Goal: Check status

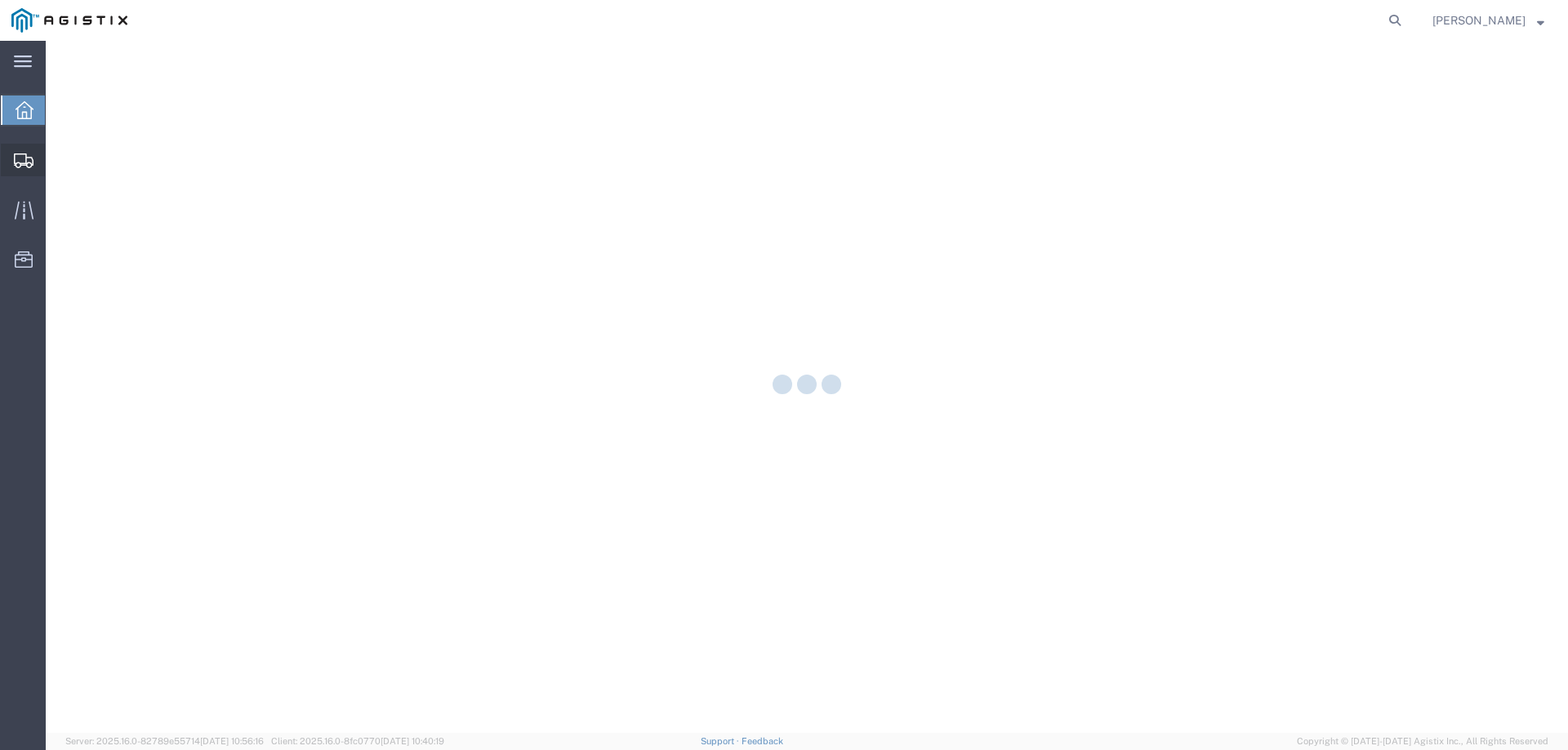
click at [40, 169] on div at bounding box center [24, 159] width 46 height 32
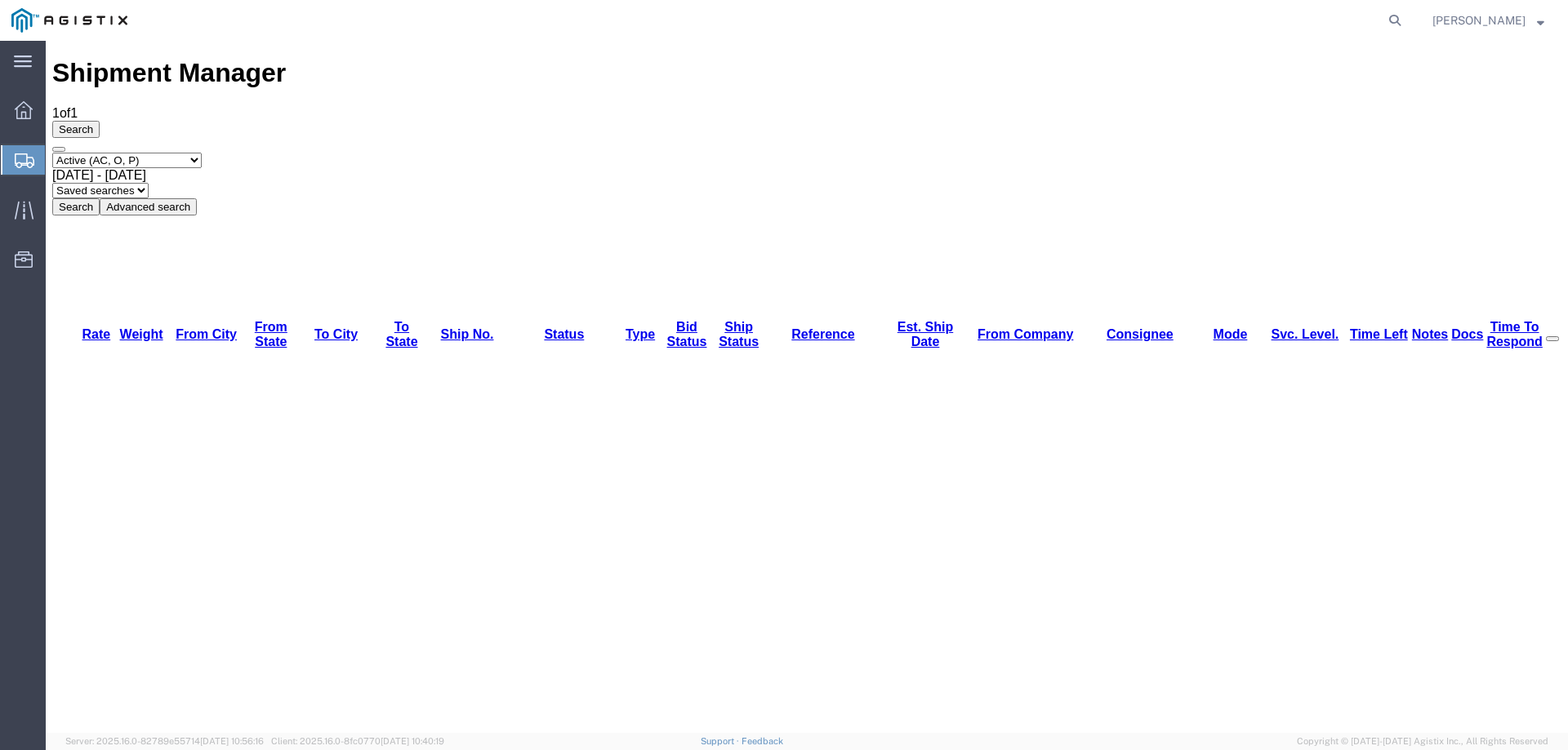
click at [25, 157] on icon at bounding box center [24, 161] width 19 height 15
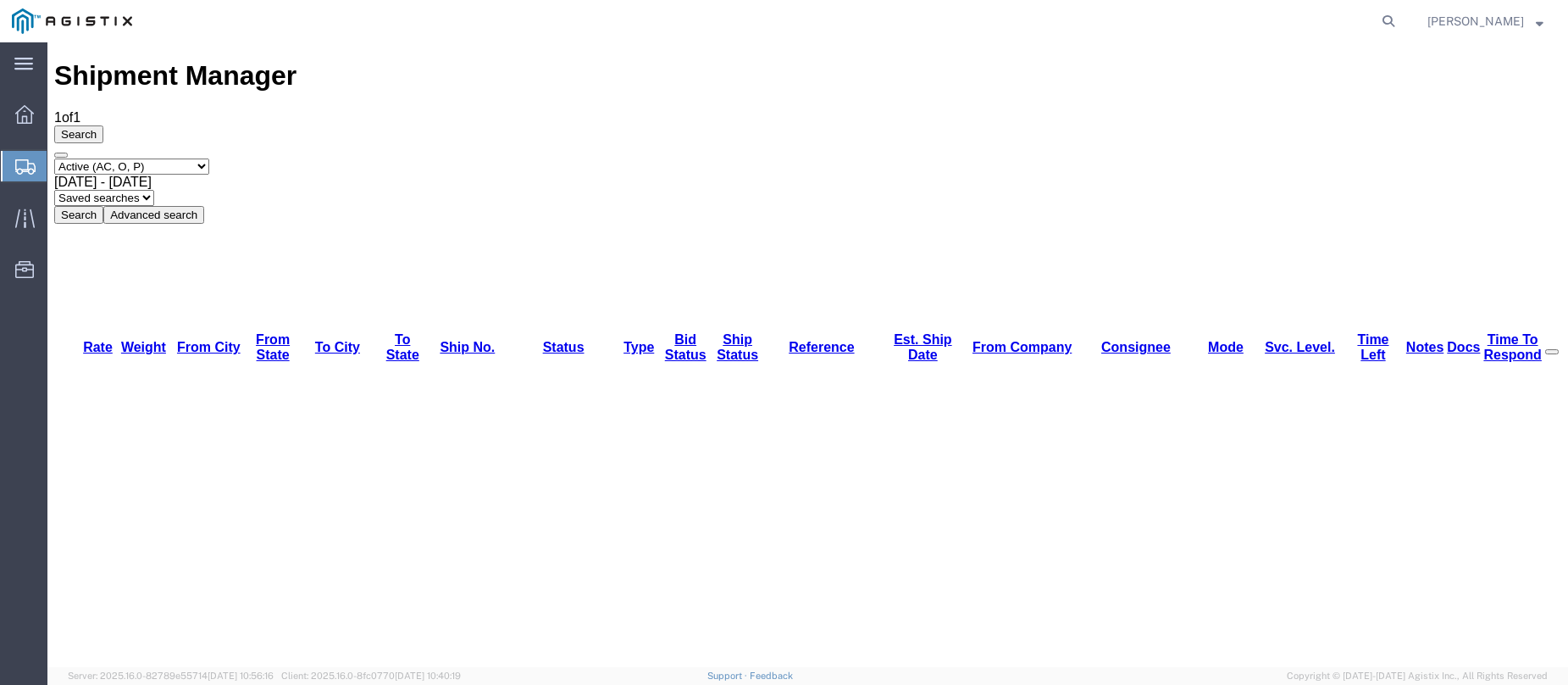
click at [22, 161] on icon at bounding box center [25, 167] width 20 height 15
